Goal: Transaction & Acquisition: Purchase product/service

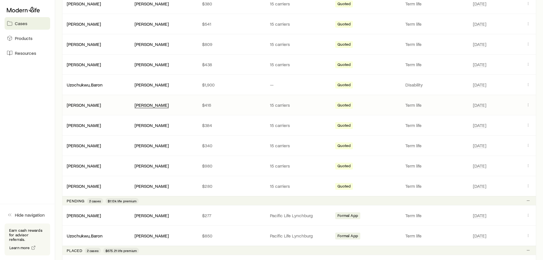
scroll to position [171, 0]
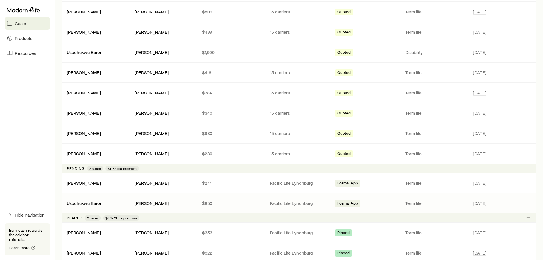
click at [180, 204] on div "[PERSON_NAME]" at bounding box center [164, 203] width 59 height 6
click at [94, 202] on link "Uzochukwu, Baron" at bounding box center [85, 202] width 36 height 5
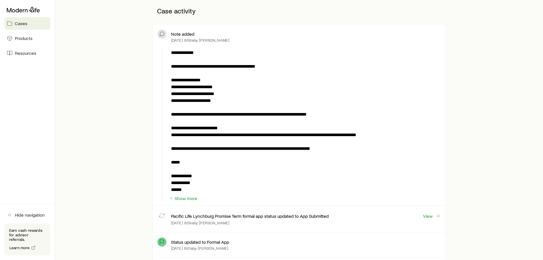
scroll to position [29, 0]
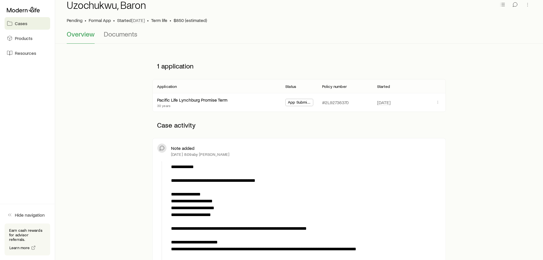
click at [24, 26] on link "Cases" at bounding box center [28, 23] width 46 height 13
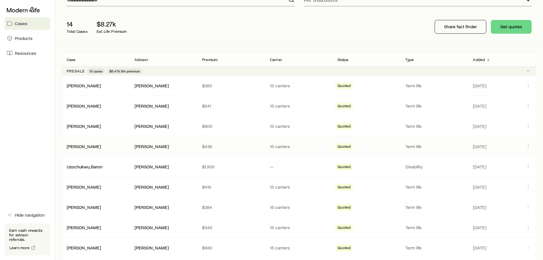
scroll to position [57, 0]
click at [101, 188] on link "[PERSON_NAME]" at bounding box center [84, 185] width 34 height 5
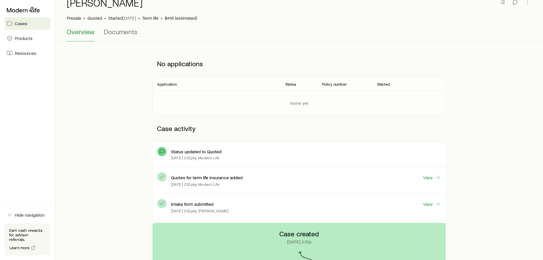
scroll to position [57, 0]
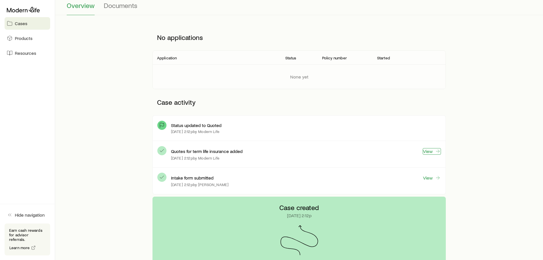
click at [427, 151] on link "View" at bounding box center [432, 151] width 18 height 7
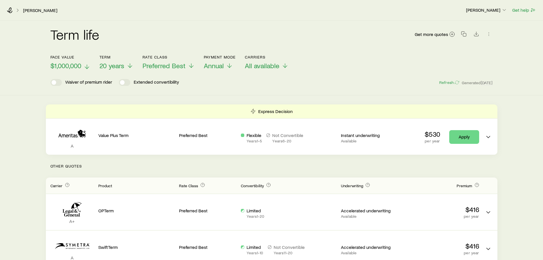
click at [75, 67] on span "$1,000,000" at bounding box center [65, 66] width 31 height 8
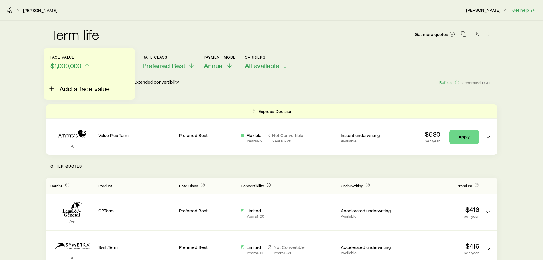
click at [66, 86] on span "Add a face value" at bounding box center [85, 89] width 50 height 8
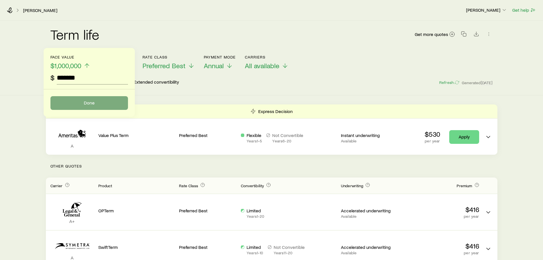
type input "*******"
click at [105, 99] on button "Done" at bounding box center [89, 103] width 78 height 14
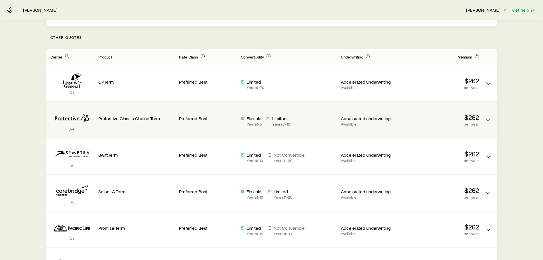
scroll to position [200, 0]
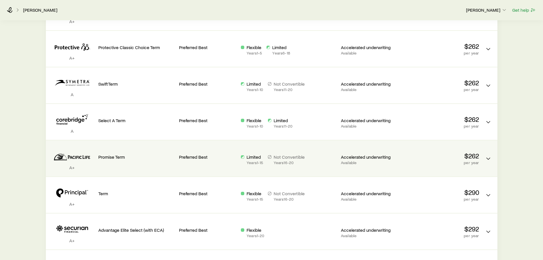
click at [131, 162] on div "Promise Term" at bounding box center [136, 158] width 76 height 27
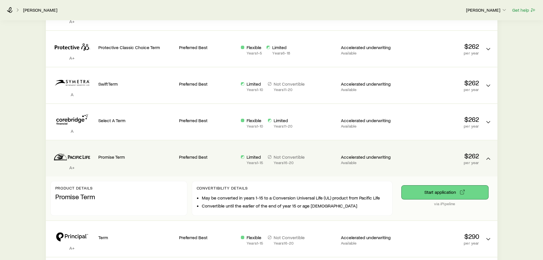
click at [458, 192] on button "Start application" at bounding box center [445, 192] width 87 height 14
